Goal: Navigation & Orientation: Find specific page/section

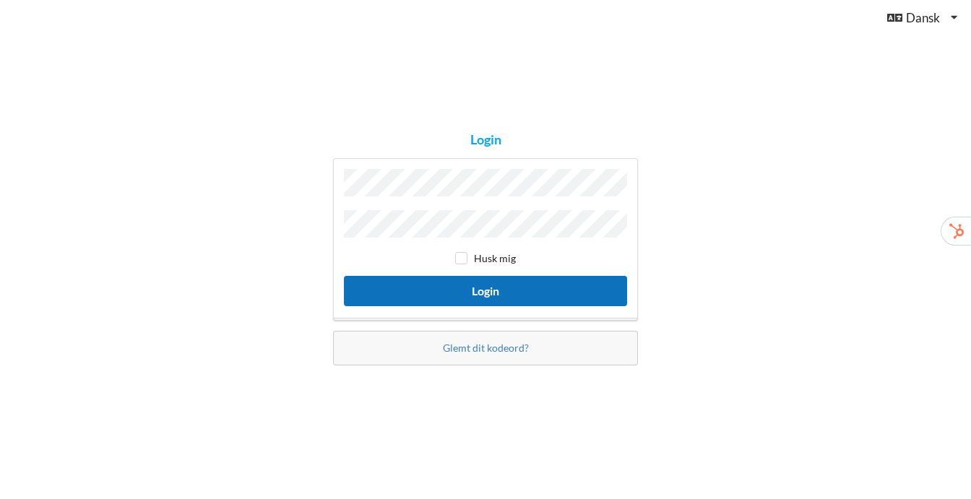
click at [512, 296] on button "Login" at bounding box center [485, 291] width 283 height 30
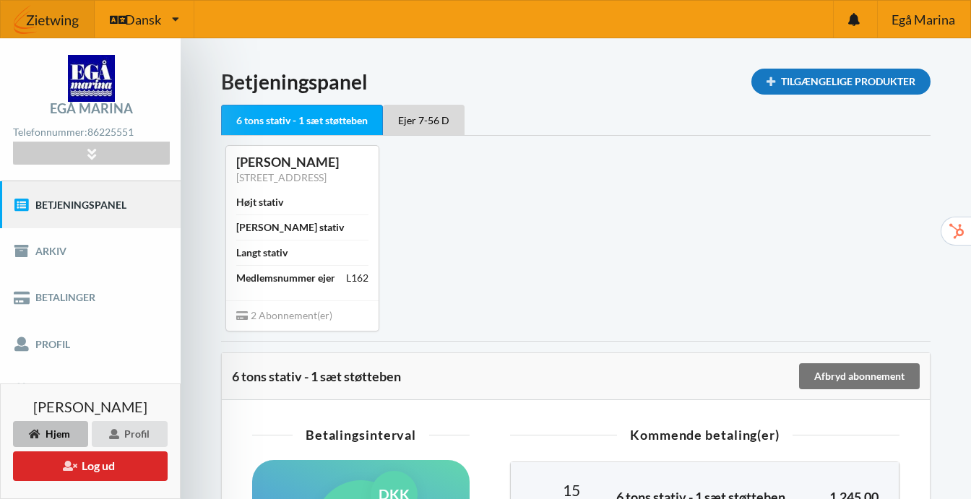
click at [834, 75] on div "Tilgængelige Produkter" at bounding box center [841, 82] width 179 height 26
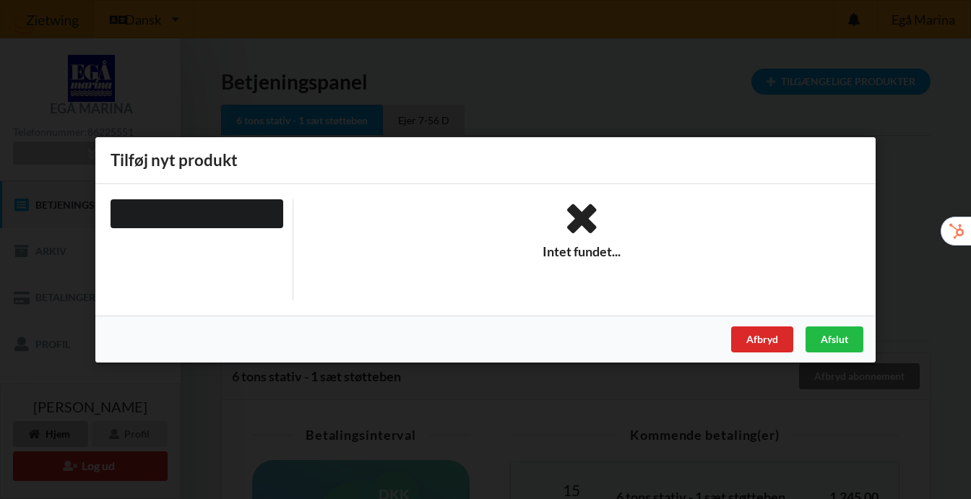
click at [223, 205] on div at bounding box center [197, 213] width 173 height 29
click at [763, 336] on div "Afbryd" at bounding box center [762, 339] width 62 height 26
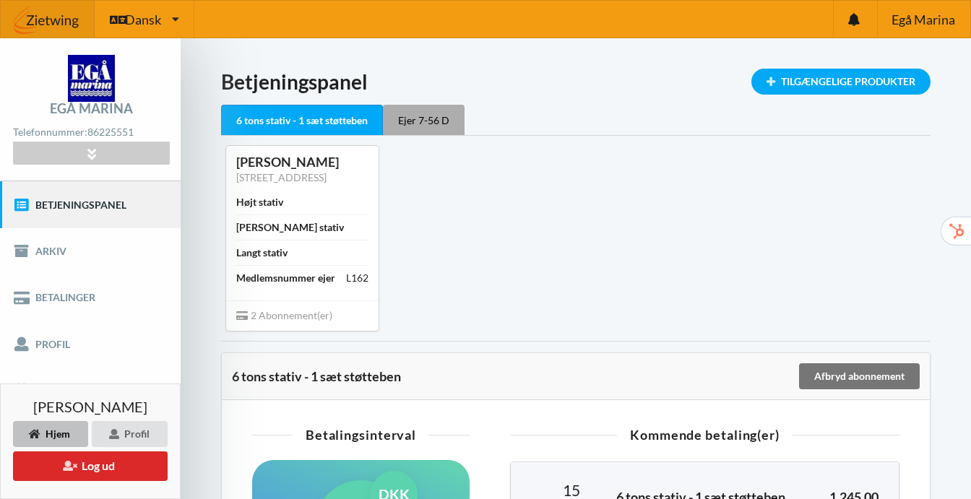
click at [406, 119] on div "Ejer 7-56 D" at bounding box center [424, 120] width 82 height 30
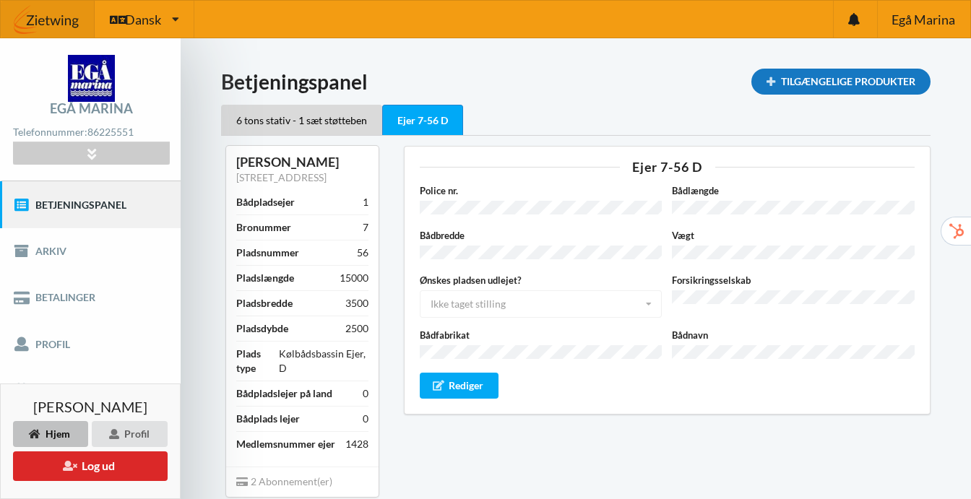
click at [817, 85] on div "Tilgængelige Produkter" at bounding box center [841, 82] width 179 height 26
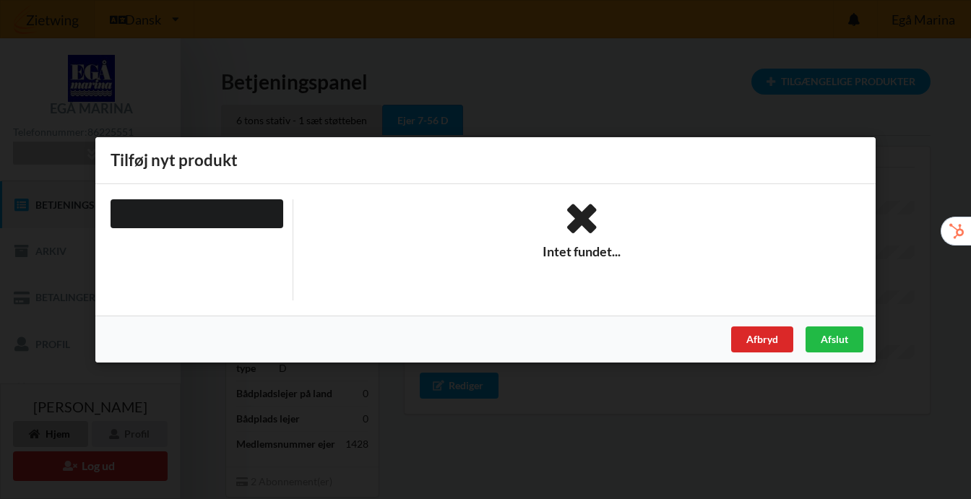
click at [255, 212] on div at bounding box center [197, 213] width 173 height 29
click at [756, 341] on div "Afbryd" at bounding box center [762, 339] width 62 height 26
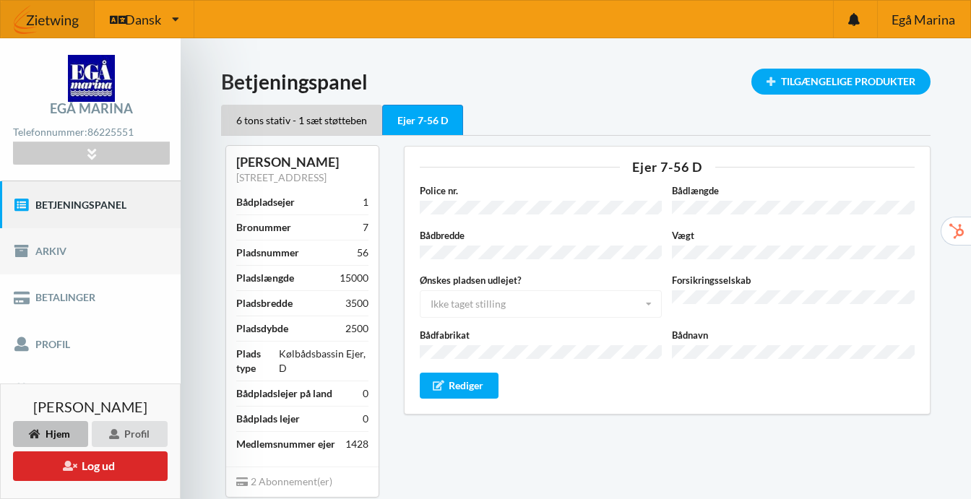
click at [63, 265] on link "Arkiv" at bounding box center [90, 251] width 181 height 46
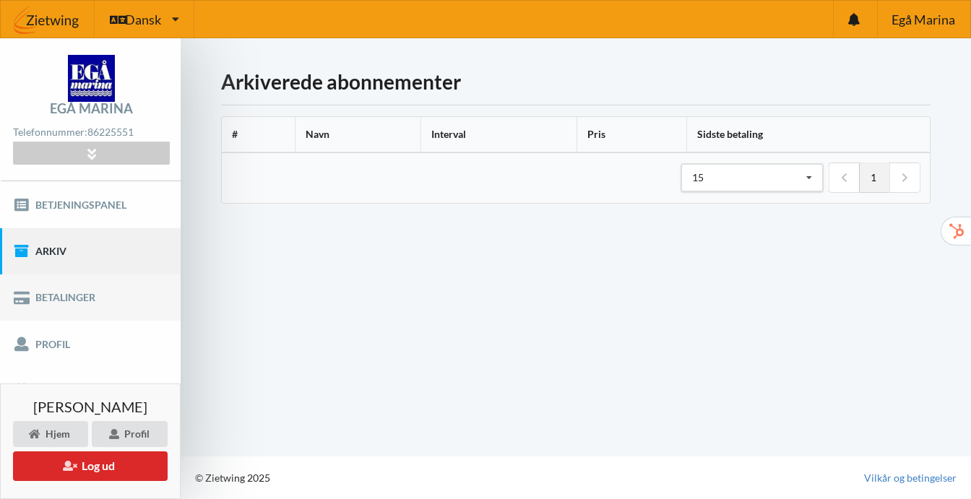
click at [62, 303] on link "Betalinger" at bounding box center [90, 298] width 181 height 46
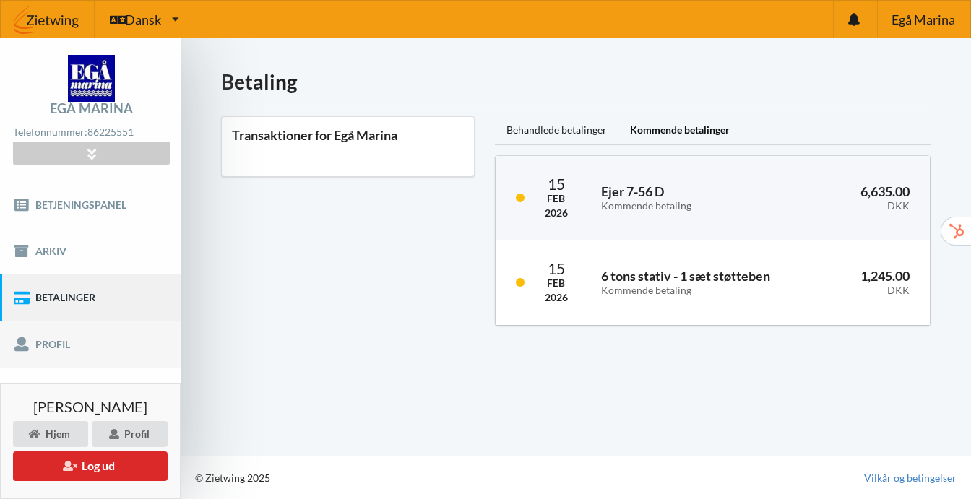
click at [62, 345] on link "Profil" at bounding box center [90, 344] width 181 height 46
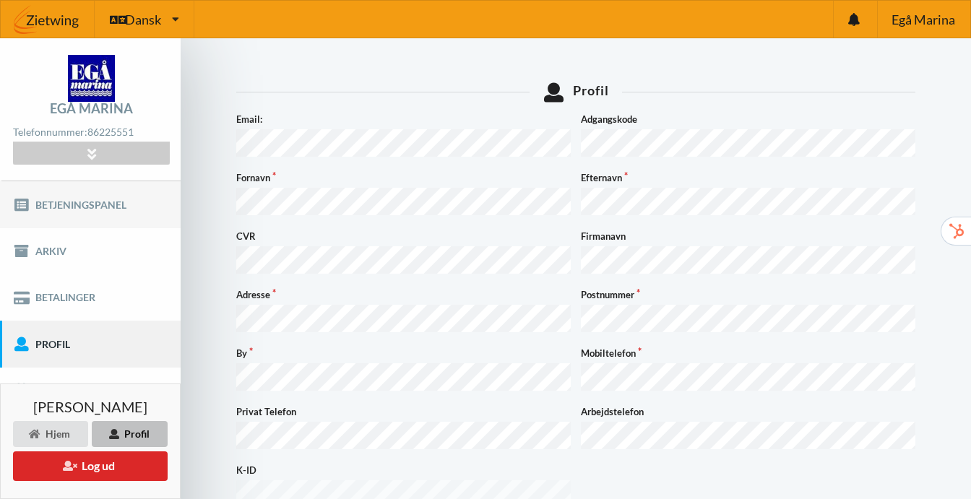
click at [79, 198] on link "Betjeningspanel" at bounding box center [90, 204] width 181 height 46
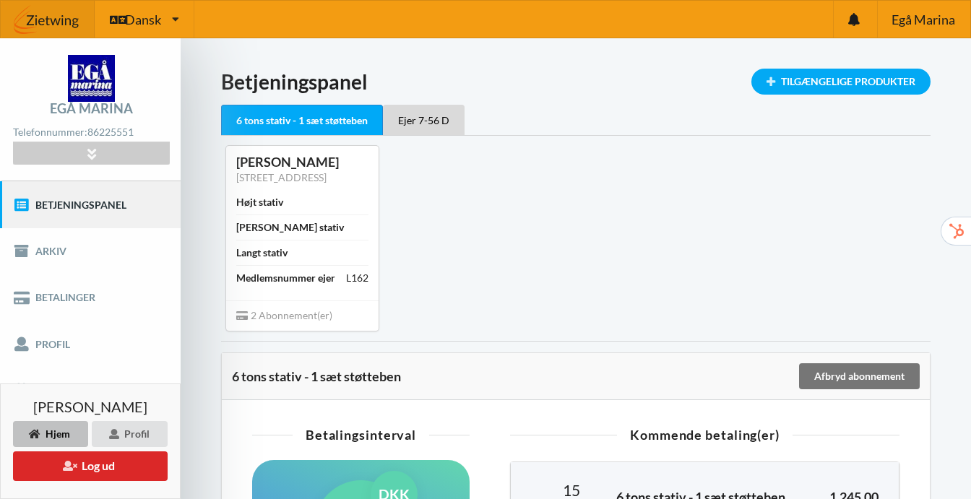
click at [205, 254] on div "Indlæser... Tilgængelige Produkter Betjeningspanel 6 tons stativ - 1 sæt støtte…" at bounding box center [576, 492] width 791 height 909
click at [171, 9] on div "Dansk Engelsk Dansk" at bounding box center [145, 19] width 100 height 37
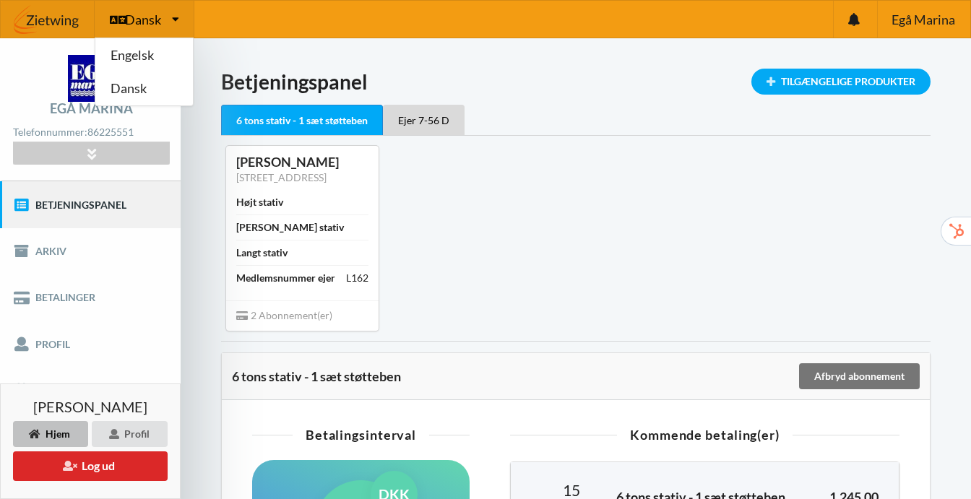
click at [171, 9] on div "Dansk Engelsk Dansk" at bounding box center [145, 19] width 100 height 37
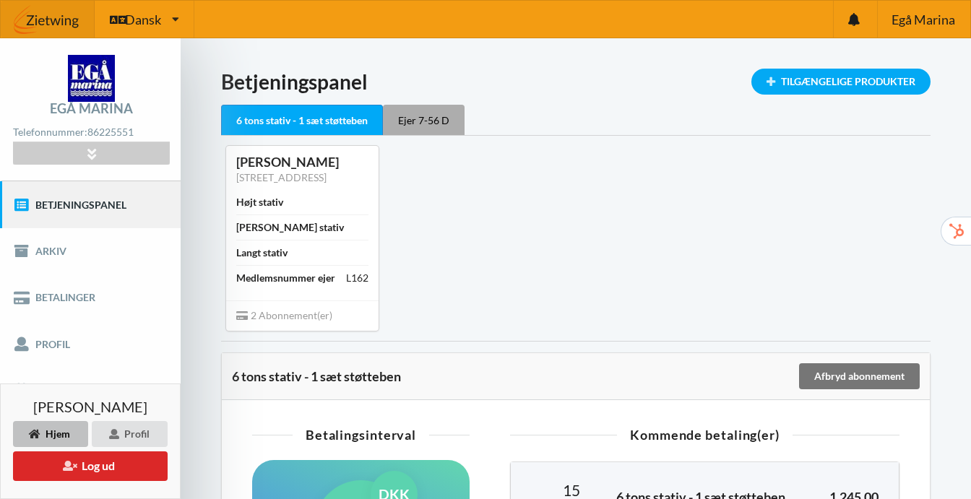
click at [439, 120] on div "Ejer 7-56 D" at bounding box center [424, 120] width 82 height 30
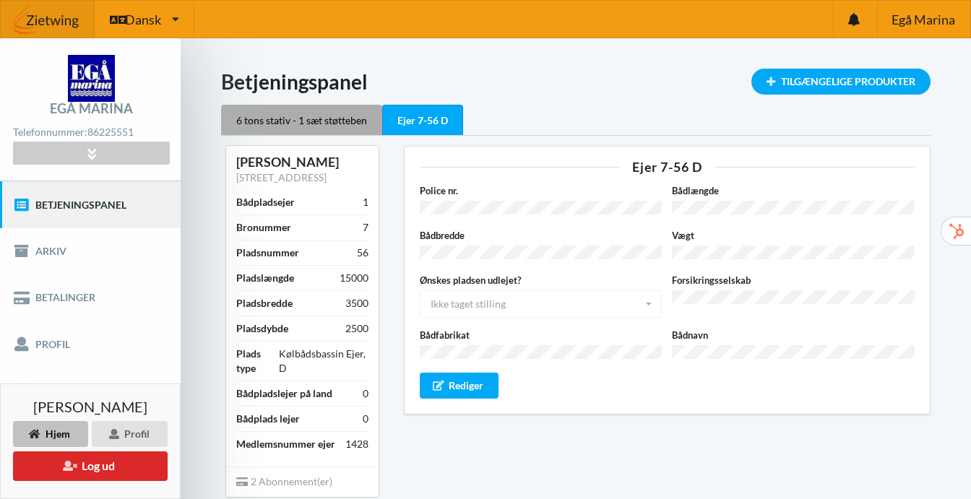
click at [348, 119] on div "6 tons stativ - 1 sæt støtteben" at bounding box center [301, 120] width 161 height 30
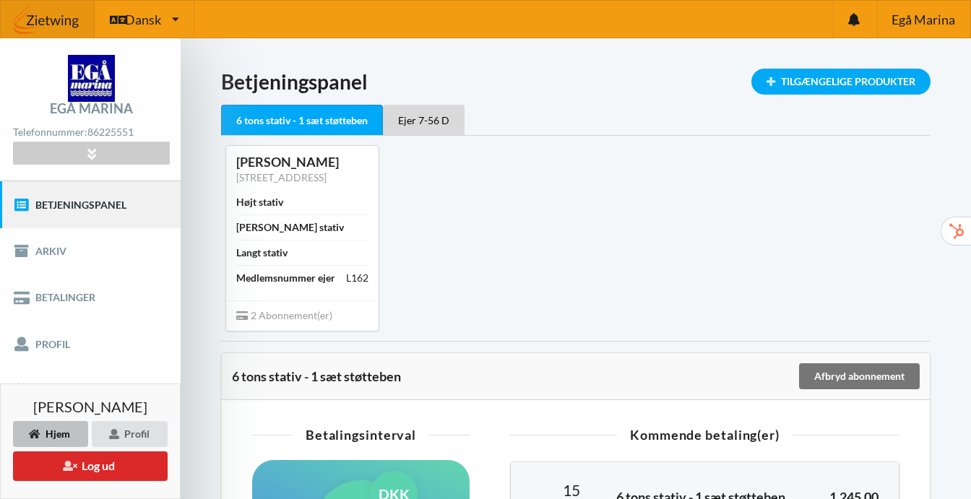
click at [278, 322] on span "2 Abonnement(er)" at bounding box center [284, 315] width 96 height 12
click at [420, 127] on div "Ejer 7-56 D" at bounding box center [424, 120] width 82 height 30
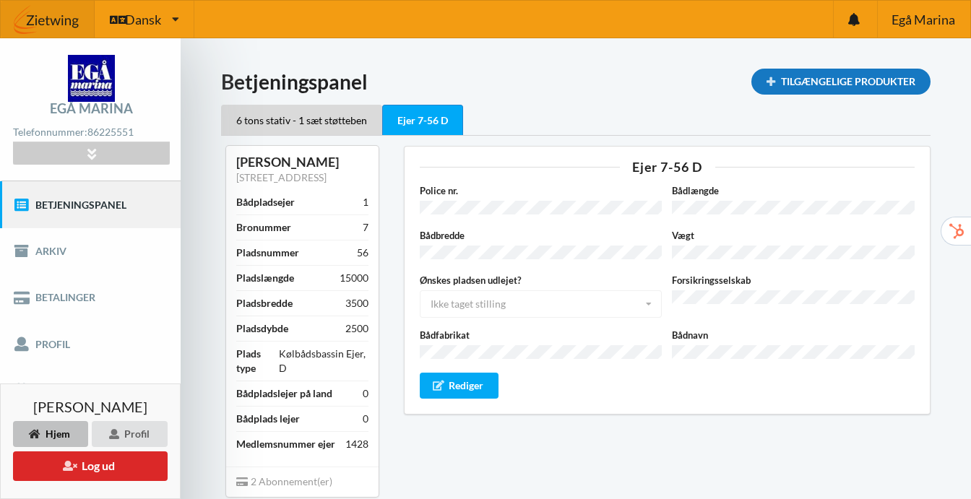
click at [796, 77] on div "Tilgængelige Produkter" at bounding box center [841, 82] width 179 height 26
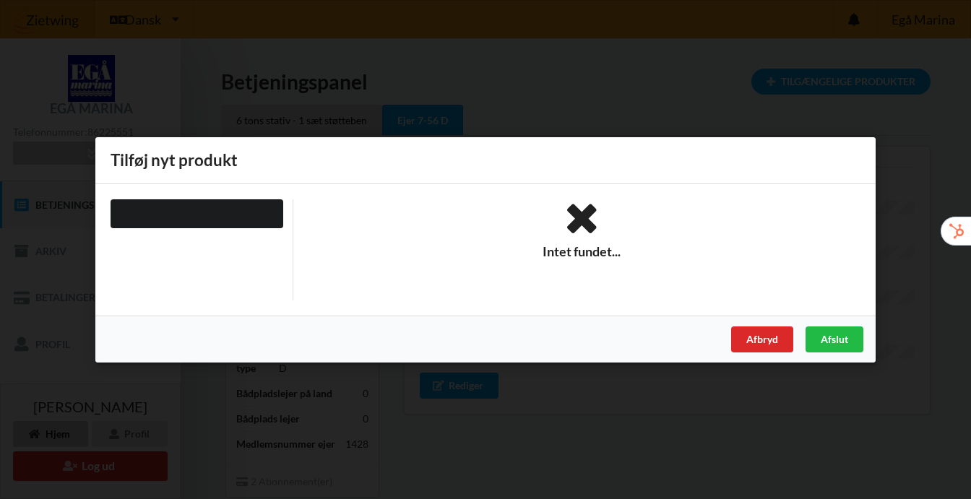
click at [216, 210] on div at bounding box center [197, 213] width 173 height 29
click at [601, 230] on icon at bounding box center [583, 218] width 558 height 39
click at [849, 330] on div "Afslut" at bounding box center [835, 339] width 58 height 26
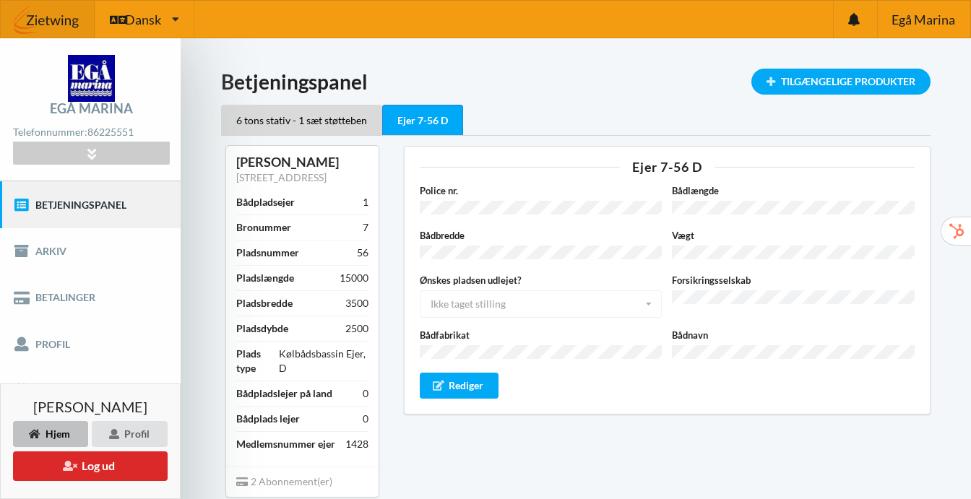
click at [671, 94] on h1 "Betjeningspanel" at bounding box center [576, 82] width 710 height 26
click at [258, 134] on div "6 tons stativ - 1 sæt støtteben" at bounding box center [301, 120] width 161 height 30
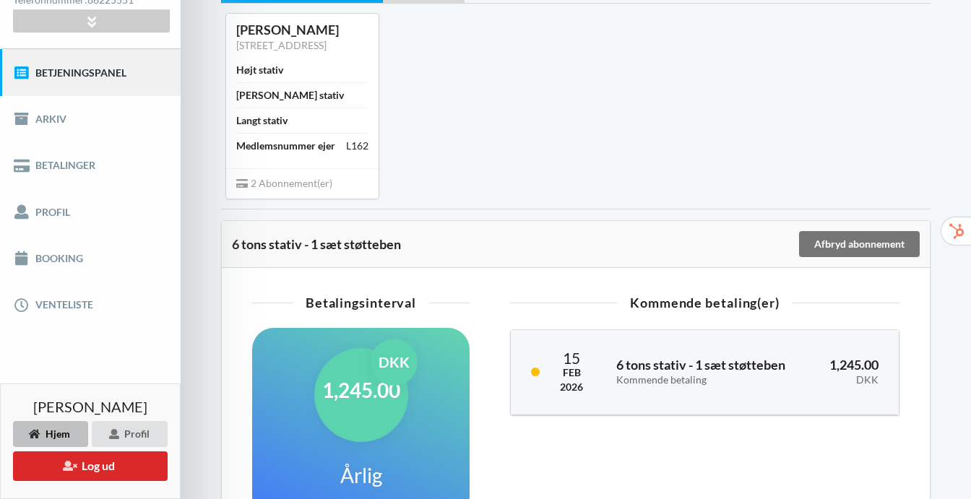
scroll to position [133, 0]
click at [336, 107] on div "[PERSON_NAME] stativ" at bounding box center [302, 94] width 132 height 25
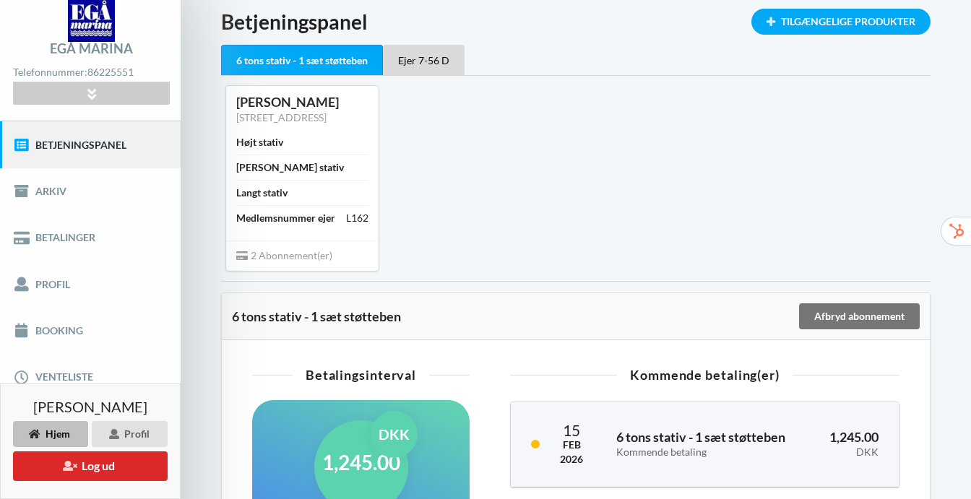
scroll to position [59, 0]
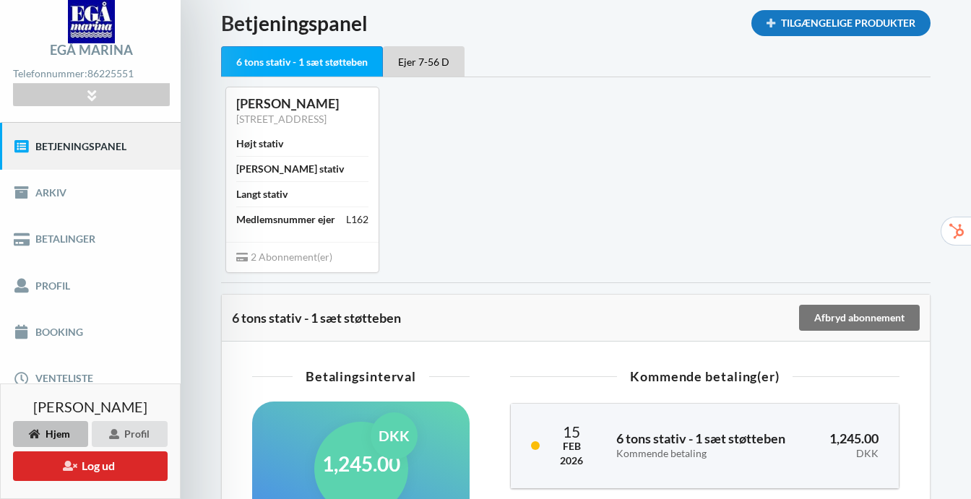
click at [838, 10] on div "Tilgængelige Produkter" at bounding box center [841, 23] width 179 height 26
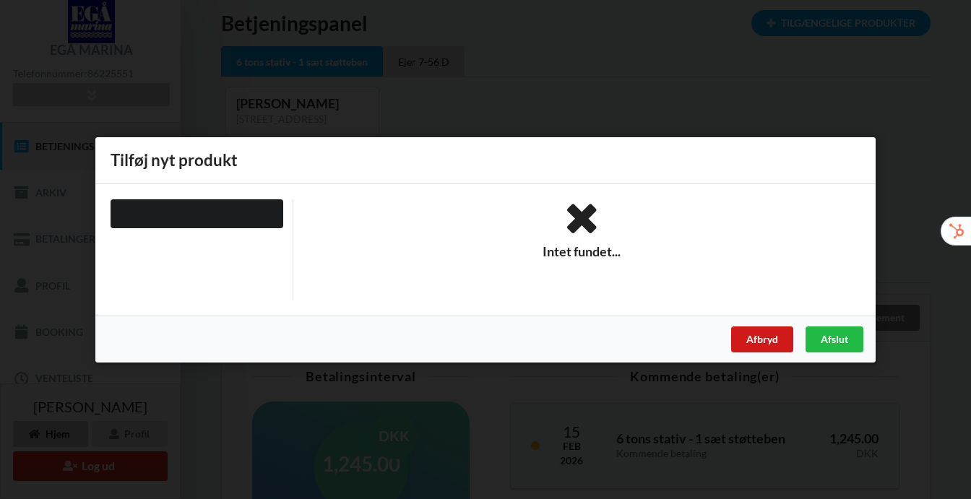
click at [768, 343] on div "Afbryd" at bounding box center [762, 339] width 62 height 26
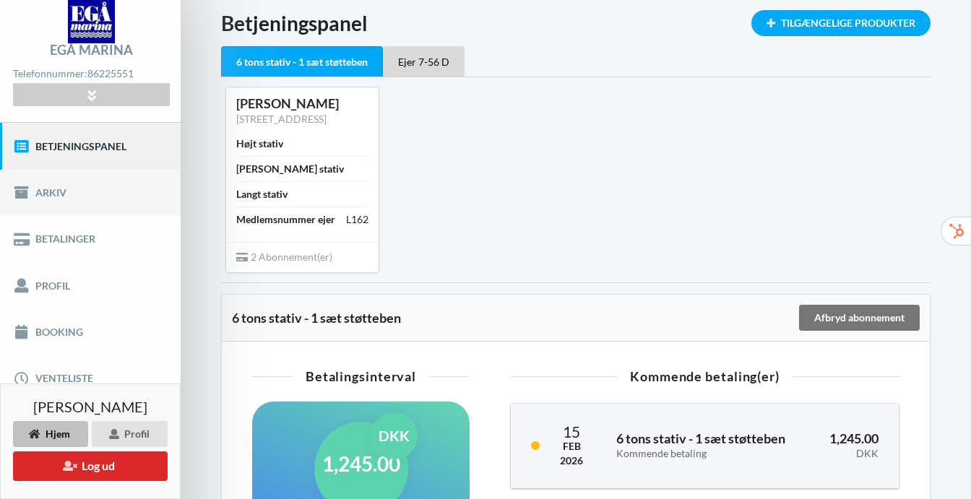
click at [49, 184] on link "Arkiv" at bounding box center [90, 193] width 181 height 46
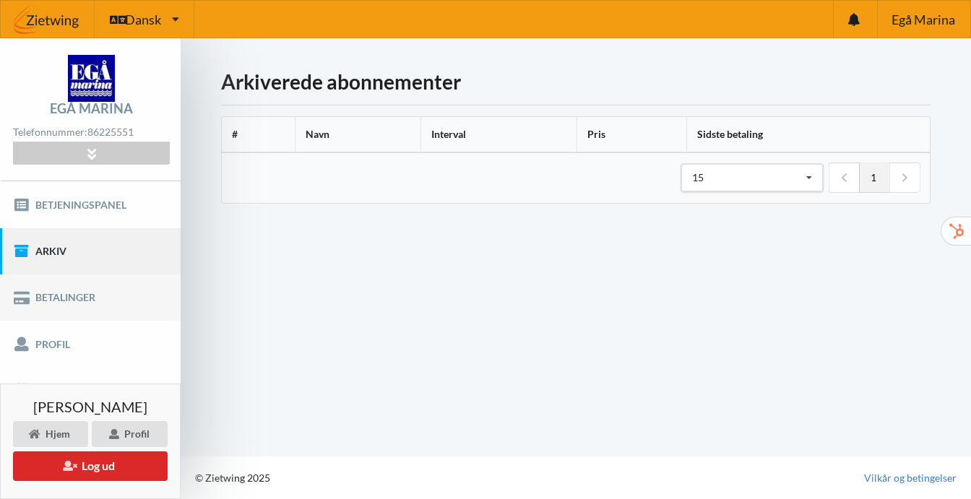
click at [65, 302] on link "Betalinger" at bounding box center [90, 298] width 181 height 46
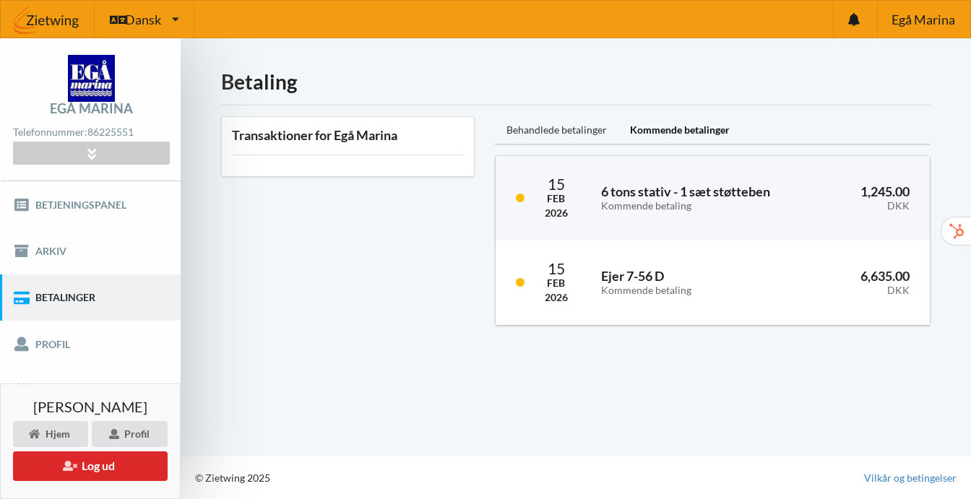
click at [524, 120] on div "Behandlede betalinger" at bounding box center [557, 130] width 124 height 29
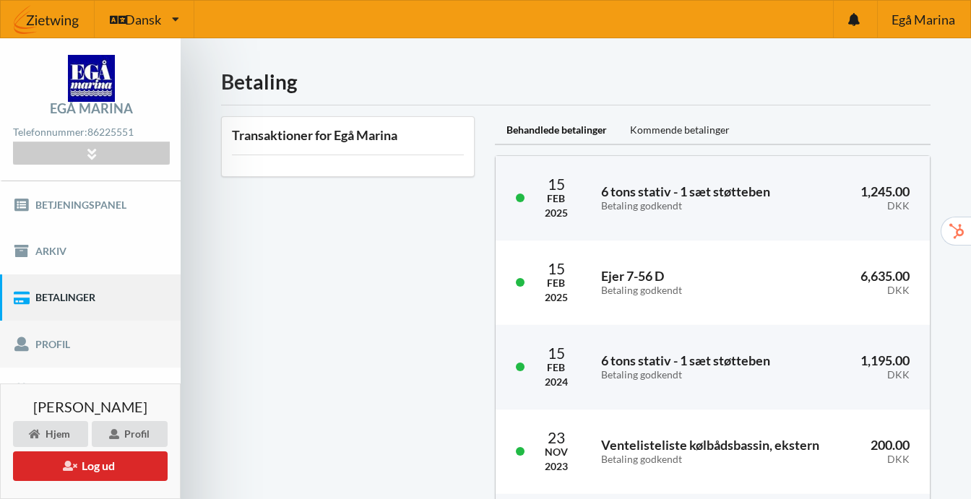
click at [64, 340] on link "Profil" at bounding box center [90, 344] width 181 height 46
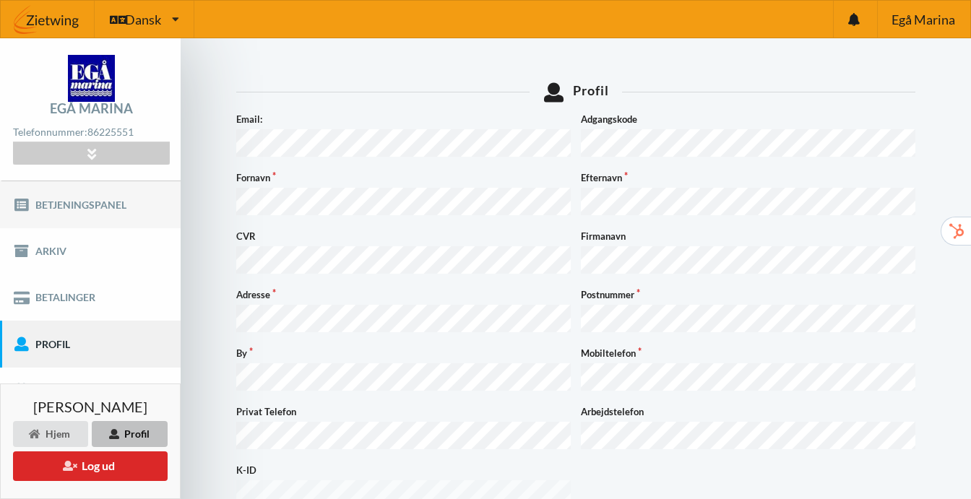
click at [51, 203] on link "Betjeningspanel" at bounding box center [90, 204] width 181 height 46
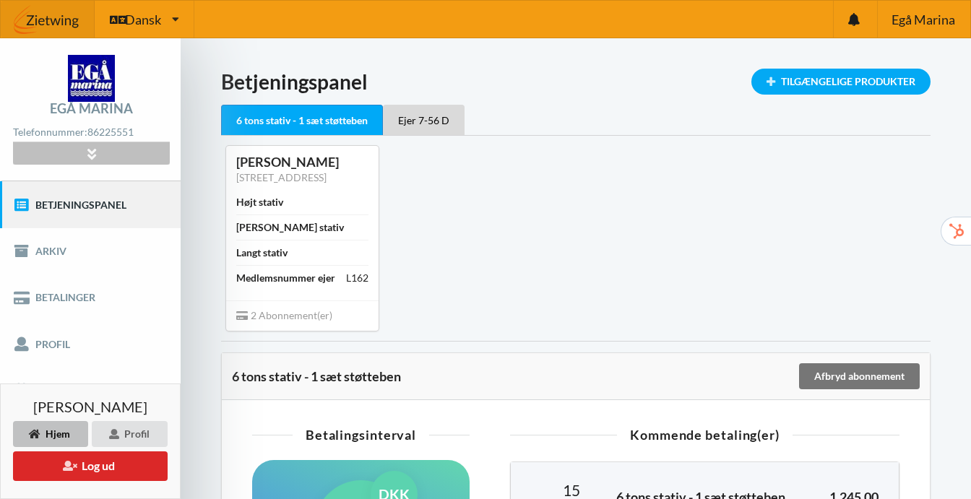
click at [93, 154] on icon at bounding box center [91, 153] width 17 height 12
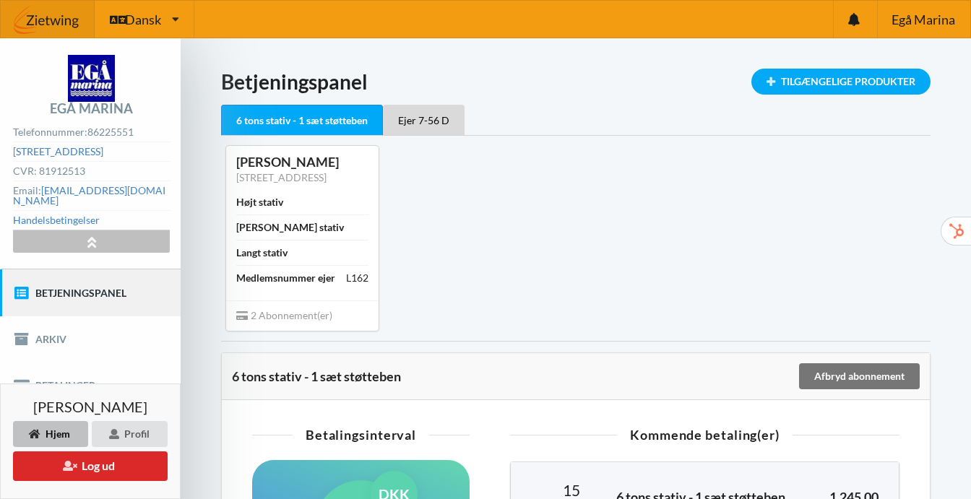
click at [97, 239] on div at bounding box center [91, 242] width 156 height 22
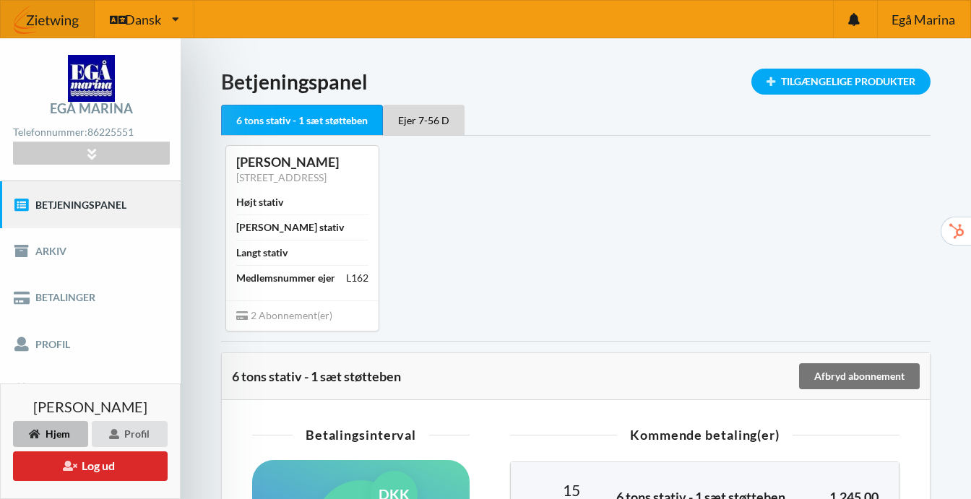
click at [343, 231] on div "[PERSON_NAME] stativ" at bounding box center [302, 227] width 132 height 25
click at [298, 322] on span "2 Abonnement(er)" at bounding box center [284, 315] width 96 height 12
click at [418, 125] on div "Ejer 7-56 D" at bounding box center [424, 120] width 82 height 30
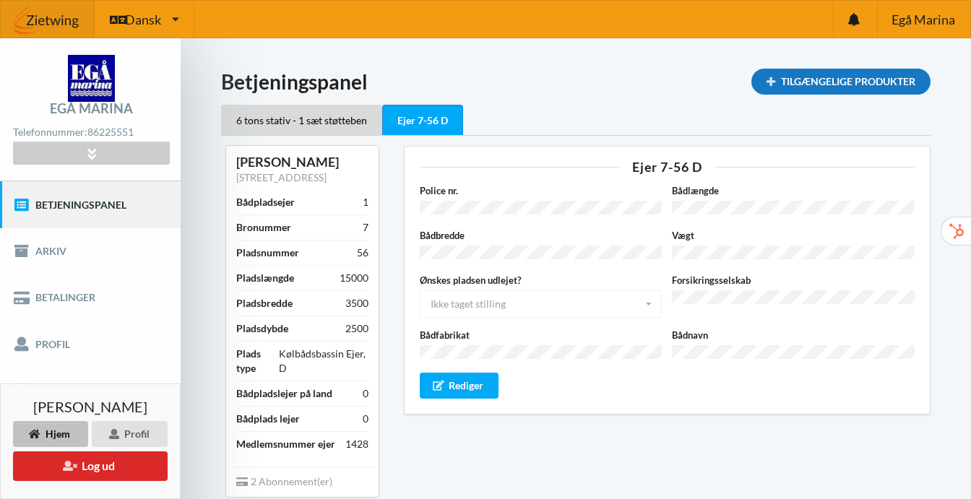
click at [804, 85] on div "Tilgængelige Produkter" at bounding box center [841, 82] width 179 height 26
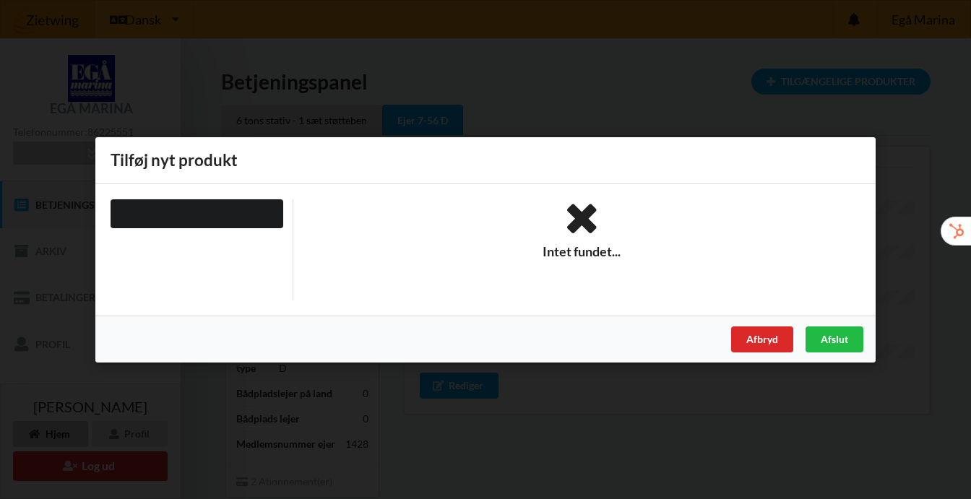
click at [251, 207] on div at bounding box center [197, 213] width 173 height 29
click at [780, 347] on div "Afbryd" at bounding box center [762, 339] width 62 height 26
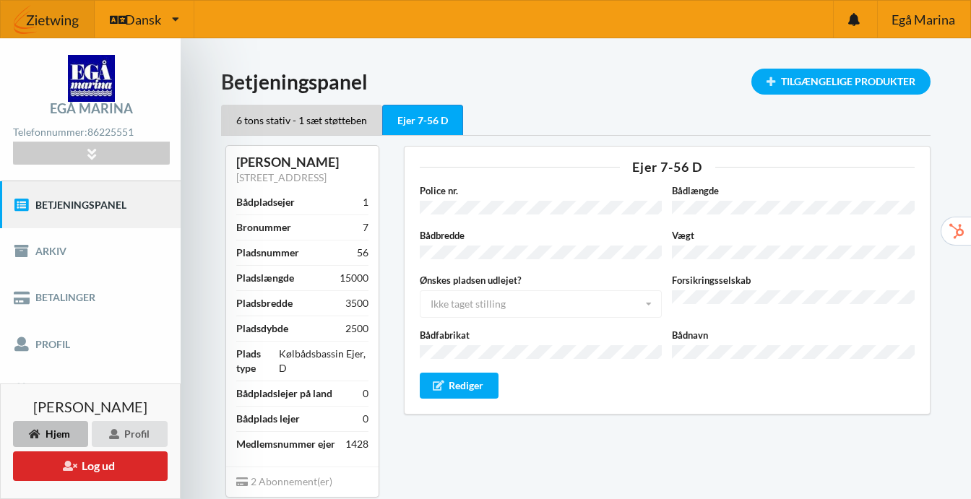
click at [48, 441] on div "Hjem" at bounding box center [50, 434] width 75 height 26
click at [121, 432] on div "Profil" at bounding box center [130, 434] width 76 height 26
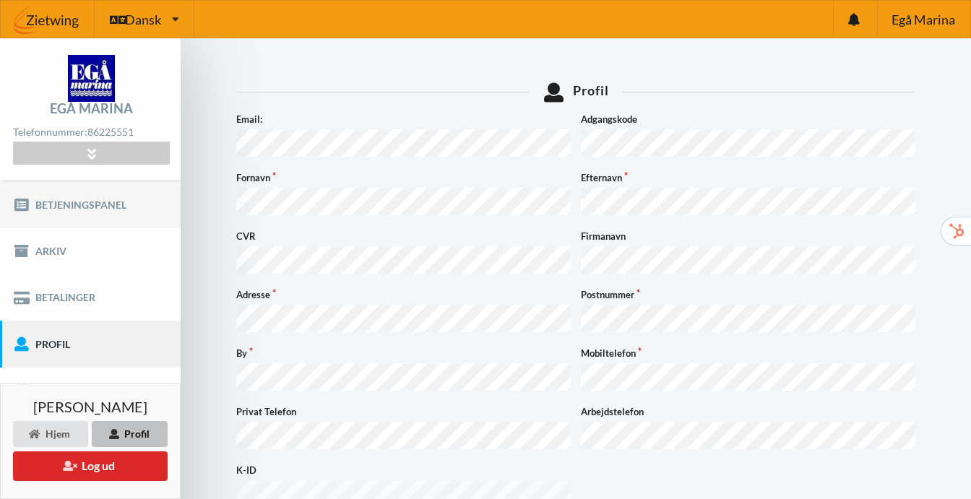
click at [49, 216] on link "Betjeningspanel" at bounding box center [90, 204] width 181 height 46
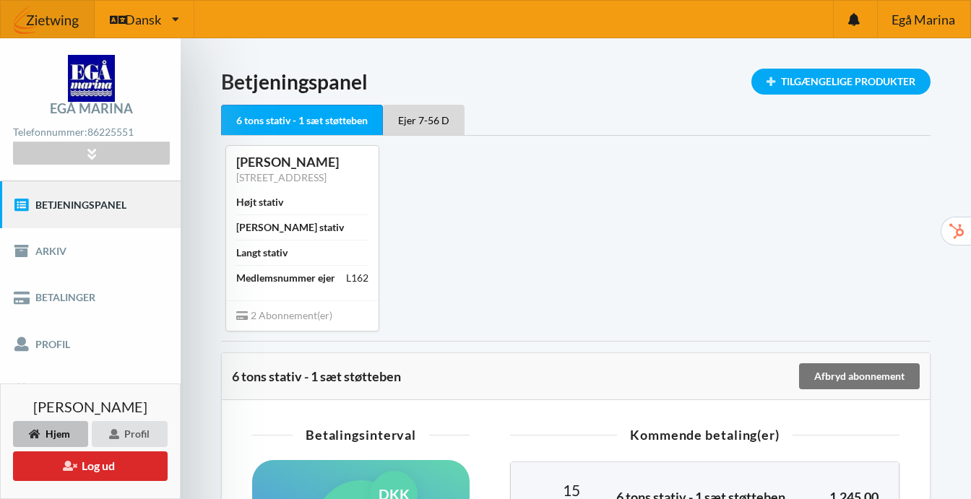
click at [576, 107] on div "6 tons stativ - 1 sæt støtteben Ejer 7-56 D" at bounding box center [576, 120] width 710 height 30
click at [626, 93] on h1 "Betjeningspanel" at bounding box center [576, 82] width 710 height 26
click at [789, 83] on div "Tilgængelige Produkter" at bounding box center [841, 82] width 179 height 26
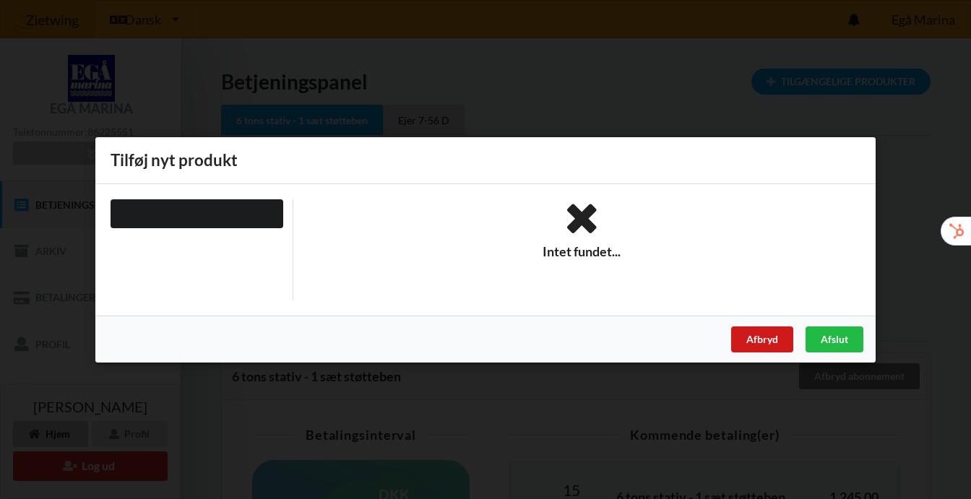
click at [752, 332] on div "Afbryd" at bounding box center [762, 339] width 62 height 26
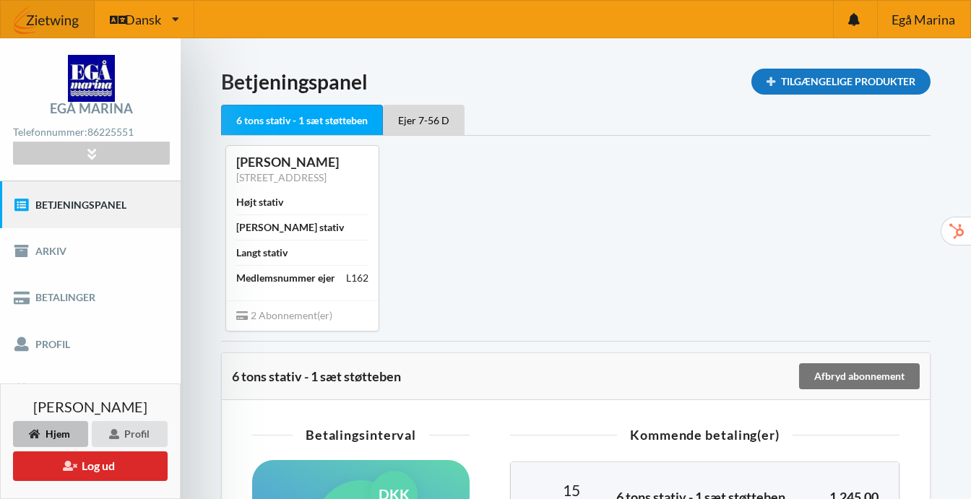
click at [795, 90] on div "Tilgængelige Produkter" at bounding box center [841, 82] width 179 height 26
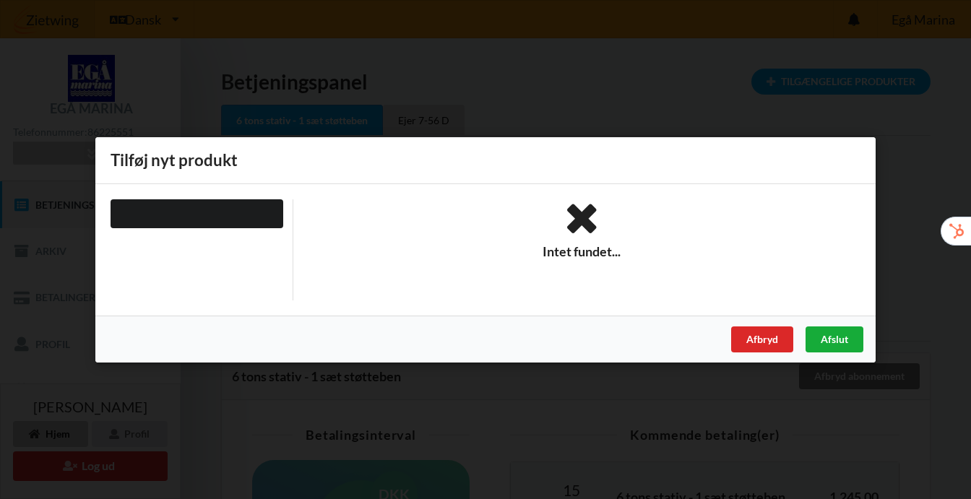
click at [845, 351] on div "Afslut" at bounding box center [835, 339] width 58 height 26
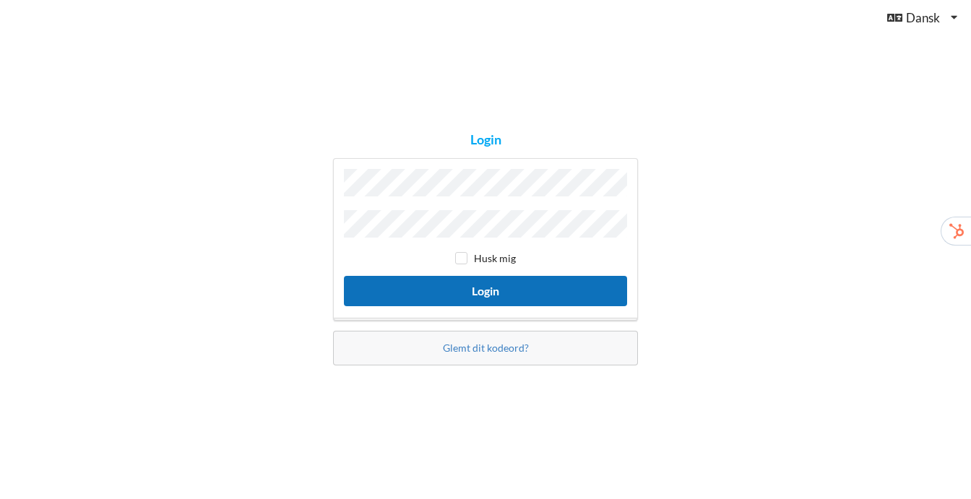
click at [454, 295] on button "Login" at bounding box center [485, 291] width 283 height 30
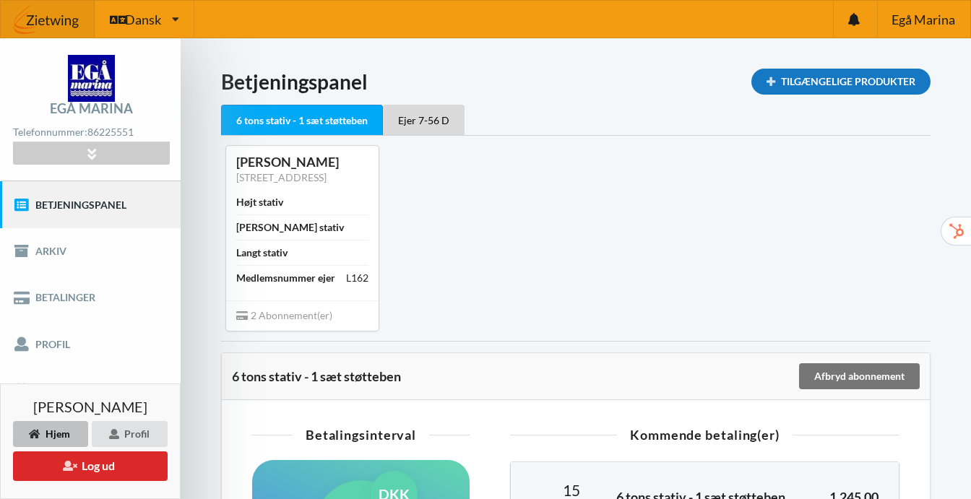
click at [820, 90] on div "Tilgængelige Produkter" at bounding box center [841, 82] width 179 height 26
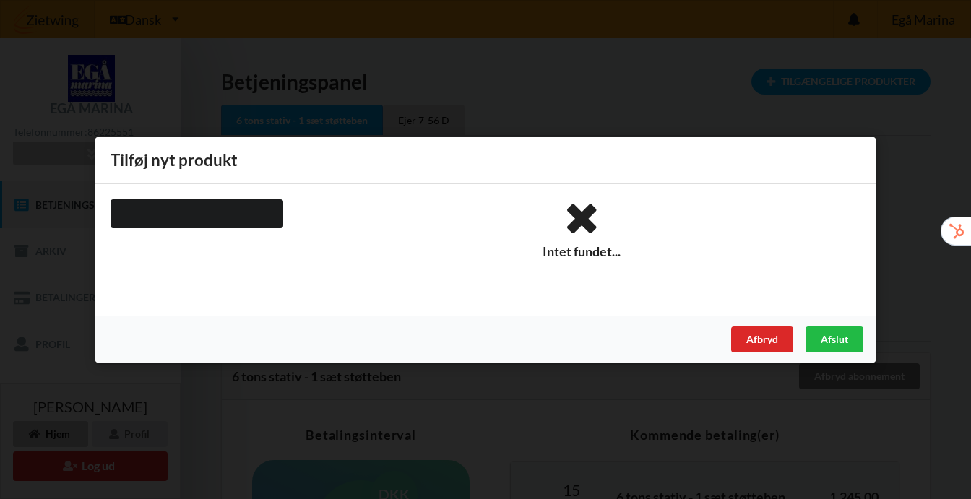
click at [753, 129] on div "Handelsbetingelser Ved at benytte dig af Virksomhedens juridiske navn services …" at bounding box center [485, 249] width 971 height 499
